Goal: Information Seeking & Learning: Learn about a topic

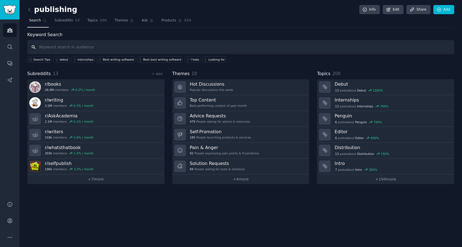
click at [74, 47] on input "text" at bounding box center [240, 47] width 427 height 14
type input "p"
type input "POD"
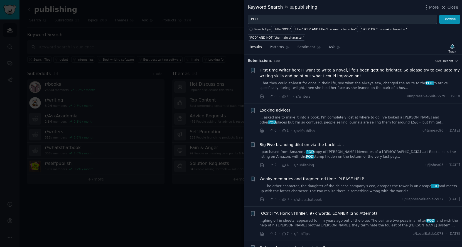
click at [375, 81] on link "...hat they could at-least for once in their life, see what she always saw, cha…" at bounding box center [360, 86] width 201 height 10
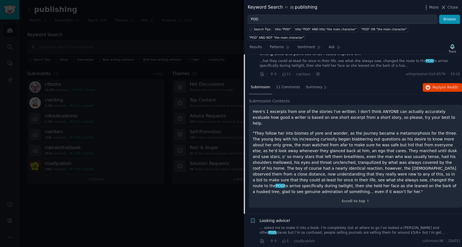
scroll to position [101, 0]
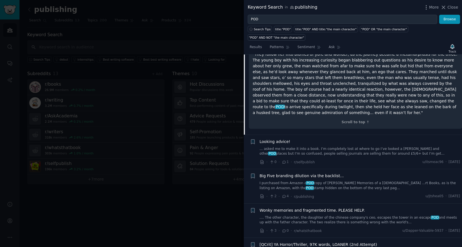
click at [351, 147] on link "... asked me to make it into a book. I’m completely lost at where to go I’ve lo…" at bounding box center [360, 152] width 201 height 10
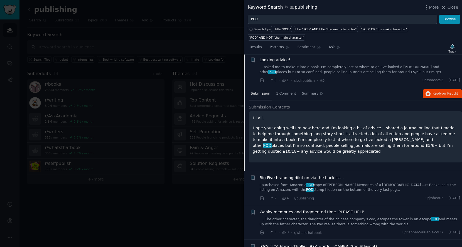
scroll to position [49, 0]
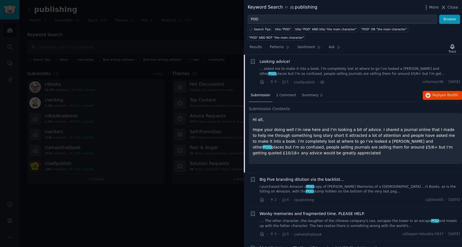
click at [333, 188] on link "I purchased from Amazon a POD copy of [PERSON_NAME] Memories of a [DEMOGRAPHIC_…" at bounding box center [360, 190] width 201 height 10
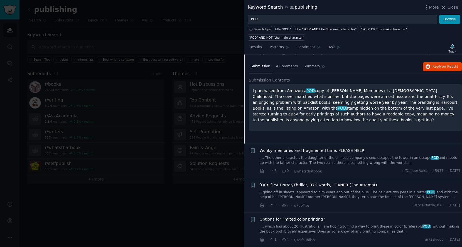
scroll to position [113, 0]
